Goal: Transaction & Acquisition: Purchase product/service

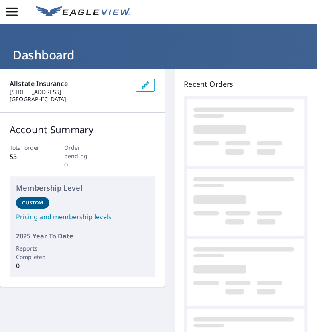
click at [18, 13] on icon "button" at bounding box center [12, 12] width 14 height 14
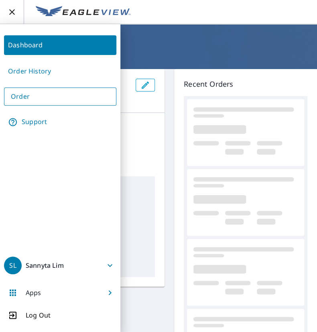
click at [155, 85] on button "button" at bounding box center [145, 85] width 19 height 13
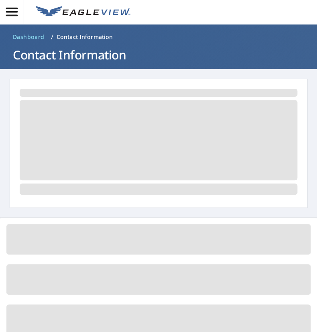
click at [24, 9] on button "button" at bounding box center [12, 12] width 24 height 24
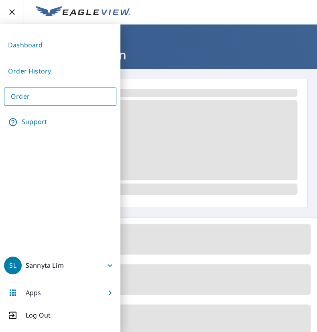
click at [41, 96] on link "Order" at bounding box center [60, 96] width 112 height 18
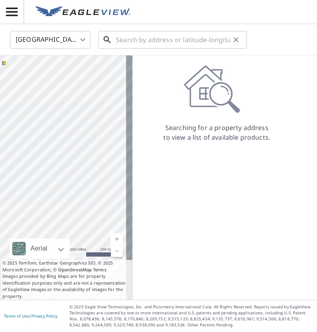
click at [154, 40] on input "text" at bounding box center [173, 39] width 114 height 22
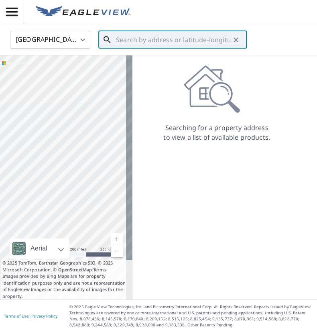
paste input "[STREET_ADDRESS]"
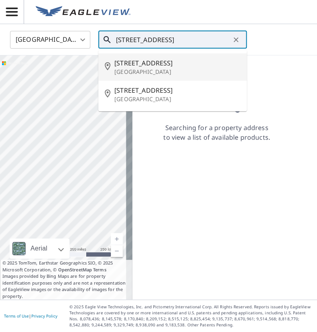
click at [218, 65] on span "[STREET_ADDRESS]" at bounding box center [177, 63] width 126 height 10
type input "[STREET_ADDRESS]"
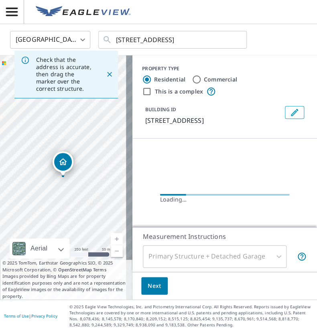
scroll to position [0, 0]
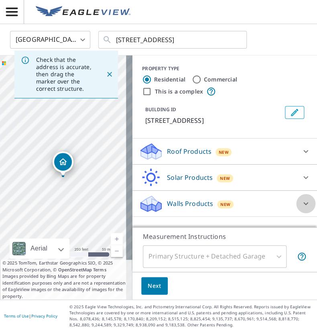
click at [296, 197] on div at bounding box center [305, 203] width 19 height 19
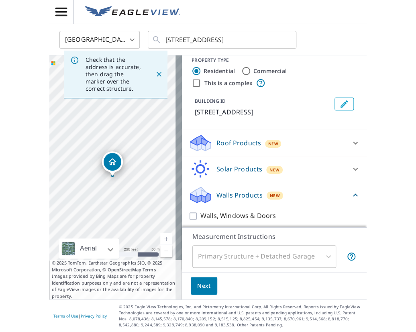
scroll to position [11, 0]
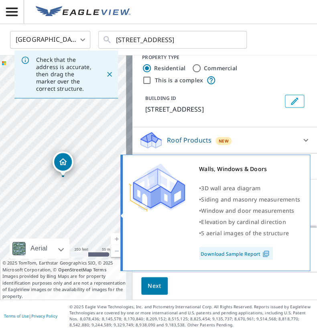
click at [137, 214] on div "Walls, Windows & Doors • 3D wall area diagram • Siding and masonry measurements…" at bounding box center [214, 211] width 171 height 96
click at [139, 211] on div at bounding box center [157, 187] width 56 height 48
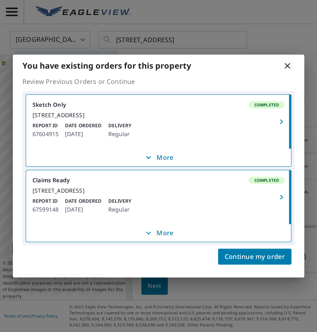
click at [223, 194] on div "[STREET_ADDRESS]" at bounding box center [158, 190] width 252 height 7
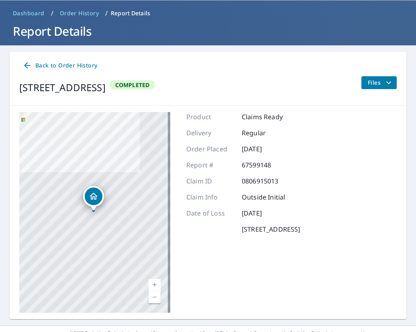
scroll to position [48, 0]
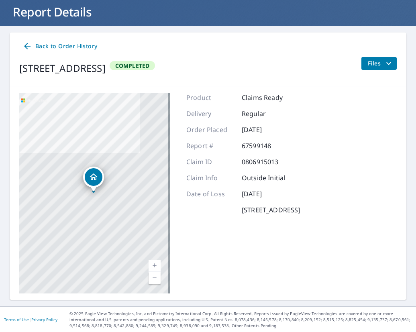
click at [317, 64] on icon "filesDropdownBtn-67599148" at bounding box center [388, 64] width 10 height 10
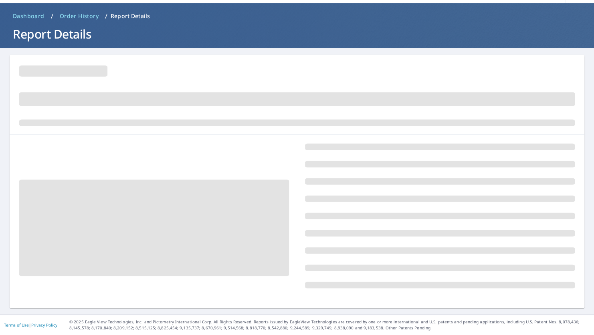
scroll to position [26, 0]
